Goal: Task Accomplishment & Management: Use online tool/utility

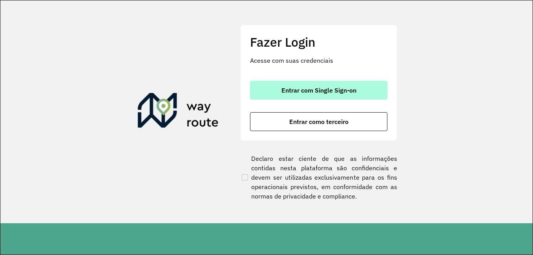
click at [309, 91] on span "Entrar com Single Sign-on" at bounding box center [318, 90] width 75 height 6
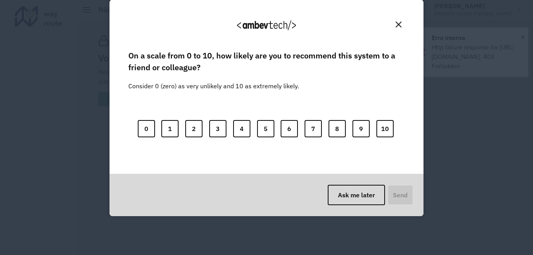
drag, startPoint x: 523, startPoint y: 36, endPoint x: 502, endPoint y: 80, distance: 49.1
click at [524, 36] on div "We appreciate your feedback! On a scale from 0 to 10, how likely are you to rec…" at bounding box center [266, 127] width 533 height 255
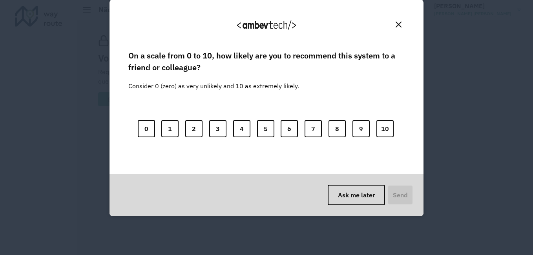
click at [396, 25] on img "Close" at bounding box center [398, 25] width 6 height 6
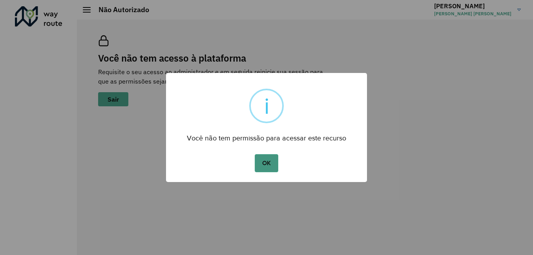
click at [270, 162] on button "OK" at bounding box center [266, 163] width 23 height 18
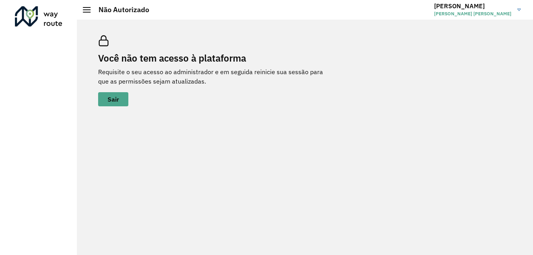
click at [87, 9] on div at bounding box center [87, 9] width 8 height 5
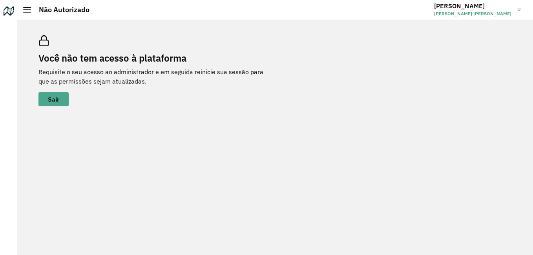
click at [27, 8] on div at bounding box center [27, 9] width 8 height 5
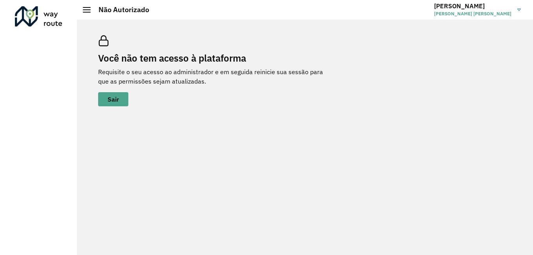
click at [517, 8] on link "LAURA LAURA VIEIRA TEIXEIRA GARCIA" at bounding box center [480, 10] width 93 height 20
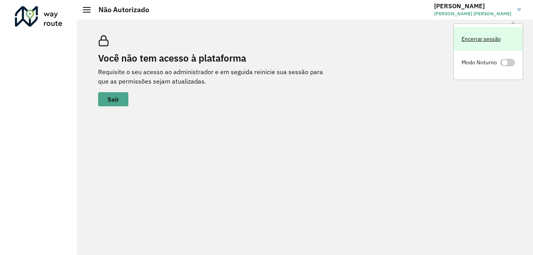
click at [487, 40] on link "Encerrar sessão" at bounding box center [487, 39] width 69 height 24
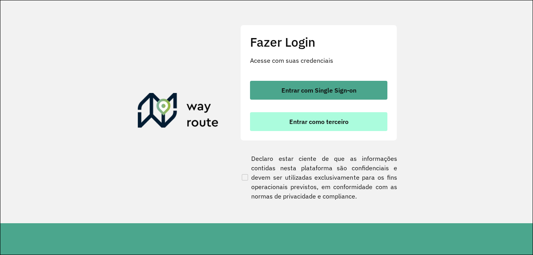
click at [311, 126] on button "Entrar como terceiro" at bounding box center [318, 121] width 137 height 19
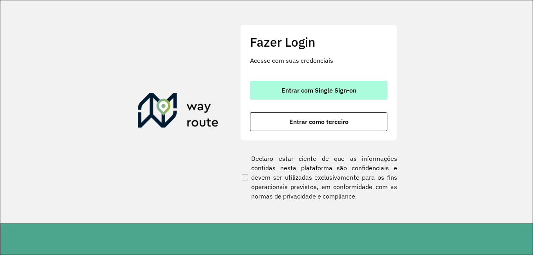
click at [336, 84] on button "Entrar com Single Sign-on" at bounding box center [318, 90] width 137 height 19
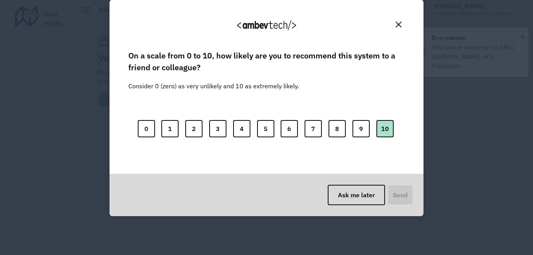
click at [384, 135] on button "10" at bounding box center [384, 128] width 17 height 17
click at [395, 197] on button "Send" at bounding box center [399, 195] width 26 height 20
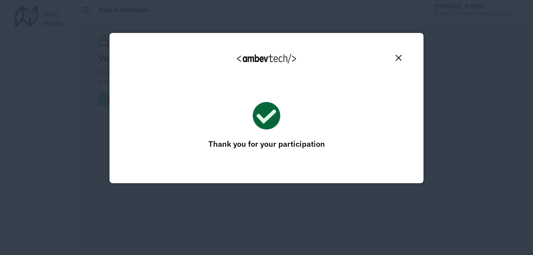
click at [400, 59] on img "Close" at bounding box center [398, 58] width 6 height 6
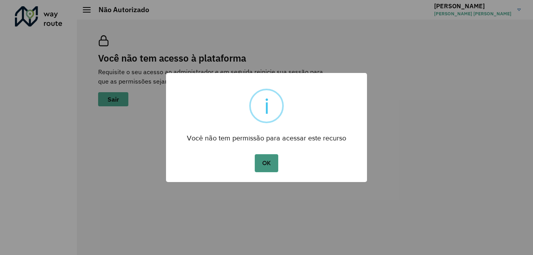
click at [266, 159] on button "OK" at bounding box center [266, 163] width 23 height 18
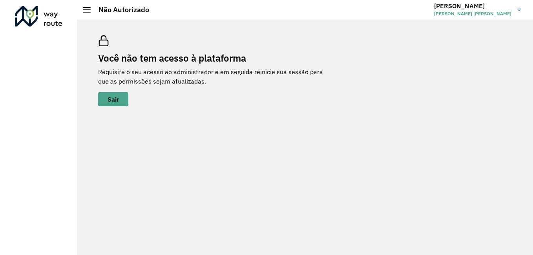
click at [514, 7] on link "LAURA LAURA VIEIRA TEIXEIRA GARCIA" at bounding box center [480, 10] width 93 height 20
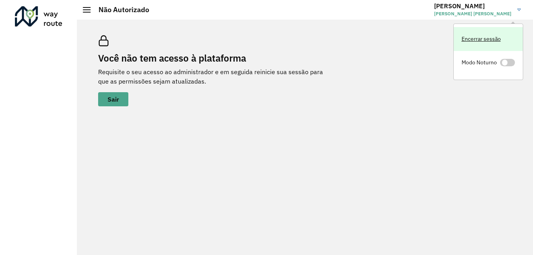
click at [479, 42] on link "Encerrar sessão" at bounding box center [487, 39] width 69 height 24
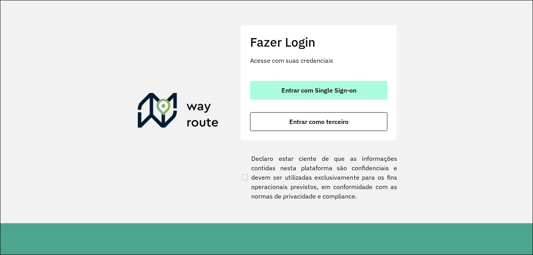
click at [348, 86] on button "Entrar com Single Sign-on" at bounding box center [318, 90] width 137 height 19
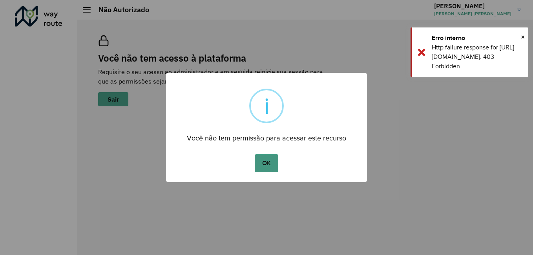
click at [269, 168] on button "OK" at bounding box center [266, 163] width 23 height 18
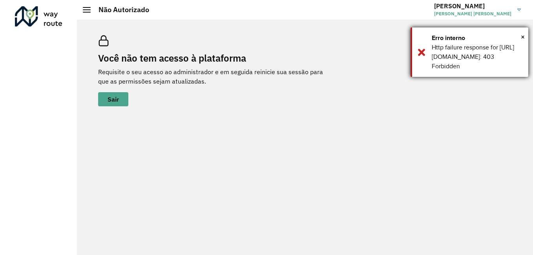
click at [520, 35] on div "Erro interno" at bounding box center [477, 37] width 91 height 9
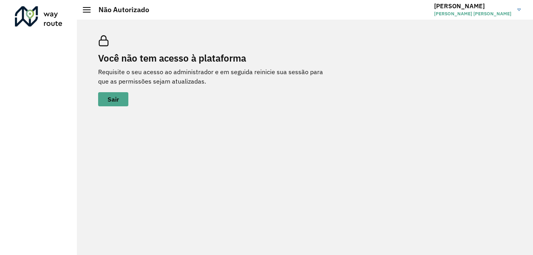
click at [515, 9] on link "[PERSON_NAME] [PERSON_NAME]" at bounding box center [480, 10] width 93 height 20
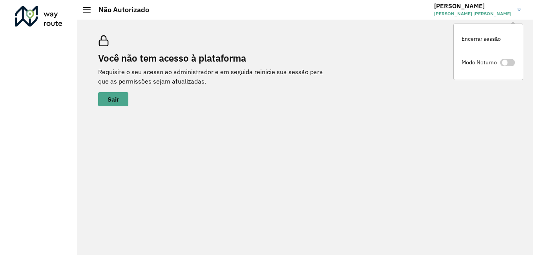
click at [268, 54] on div "Você não tem acesso à plataforma Requisite o seu acesso ao administrador e em s…" at bounding box center [215, 70] width 235 height 71
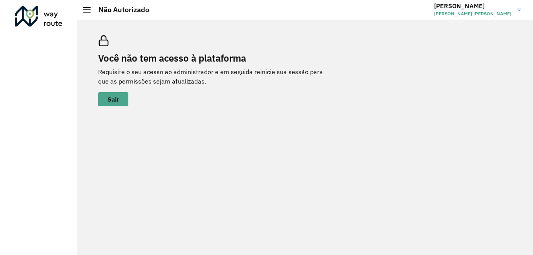
click at [34, 20] on div at bounding box center [38, 16] width 47 height 20
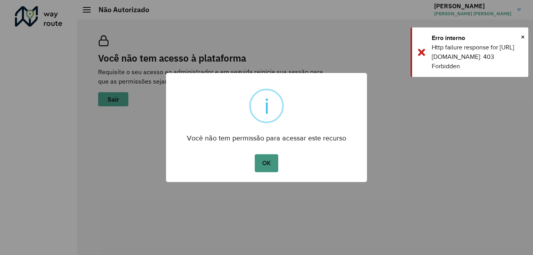
click at [258, 164] on button "OK" at bounding box center [266, 163] width 23 height 18
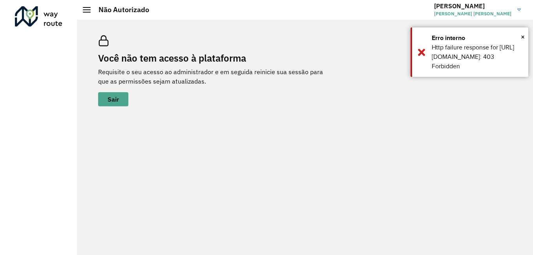
click at [88, 13] on div "Não Autorizado" at bounding box center [116, 9] width 66 height 9
click at [521, 36] on span "×" at bounding box center [523, 37] width 4 height 12
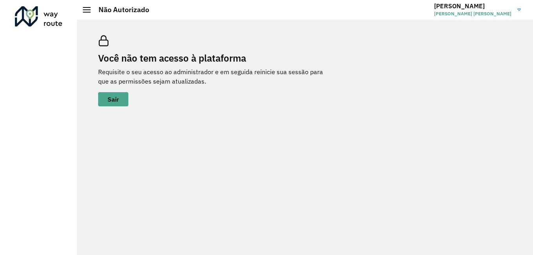
click at [514, 10] on link "LAURA LAURA VIEIRA TEIXEIRA GARCIA" at bounding box center [480, 10] width 93 height 20
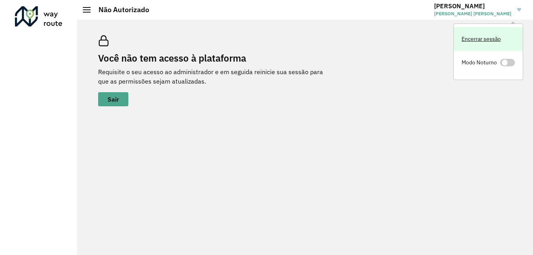
click at [477, 40] on link "Encerrar sessão" at bounding box center [487, 39] width 69 height 24
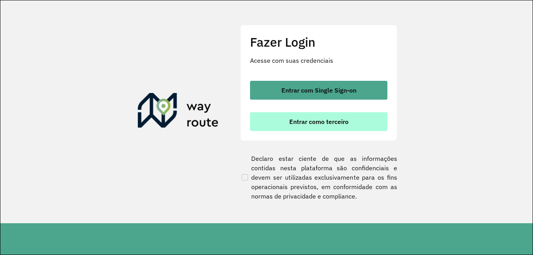
click at [342, 118] on span "Entrar como terceiro" at bounding box center [318, 121] width 59 height 6
